Goal: Obtain resource: Download file/media

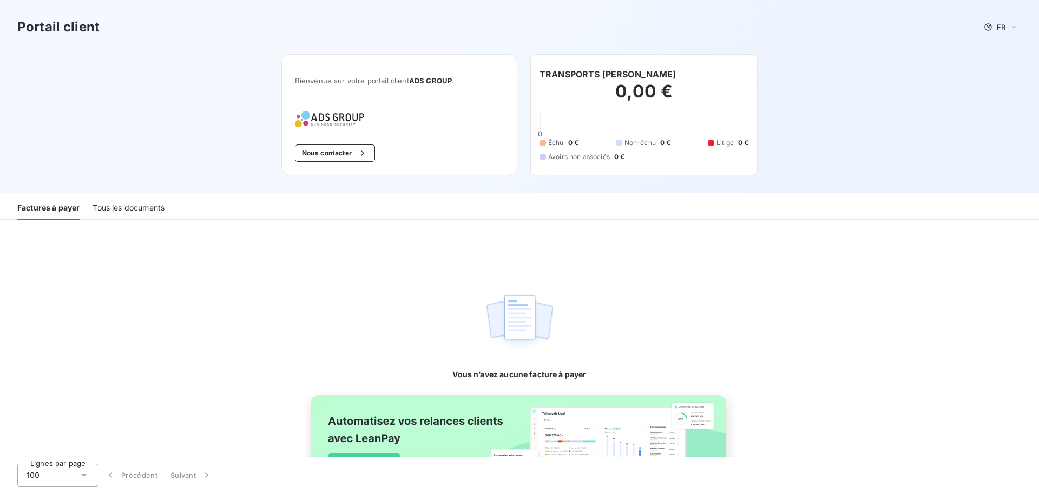
click at [137, 209] on div "Tous les documents" at bounding box center [129, 208] width 72 height 23
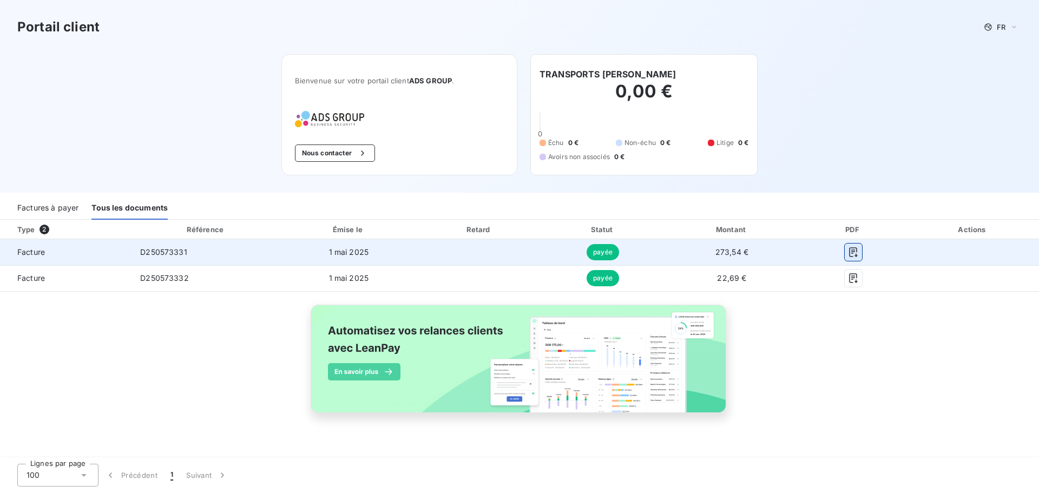
click at [857, 251] on icon "button" at bounding box center [853, 252] width 8 height 10
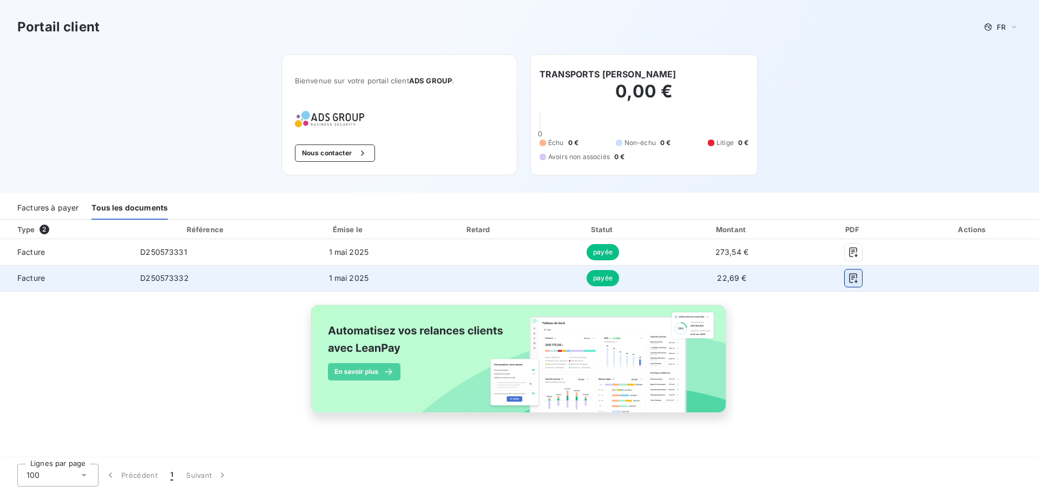
click at [858, 281] on icon "button" at bounding box center [853, 278] width 11 height 11
